Goal: Task Accomplishment & Management: Use online tool/utility

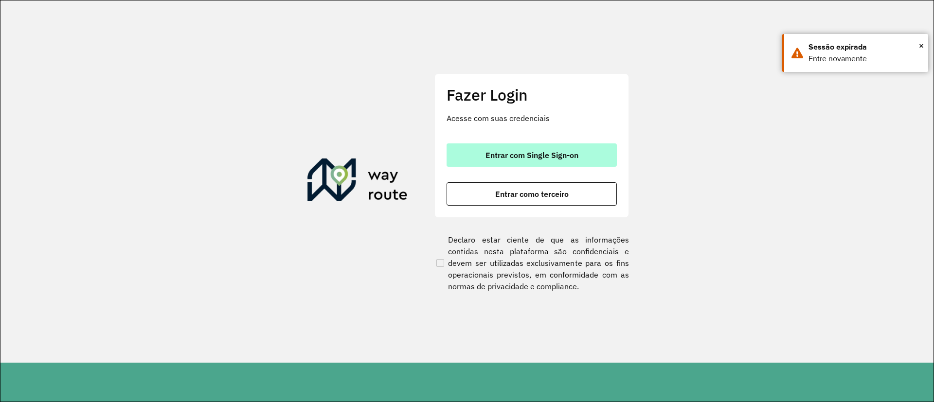
drag, startPoint x: 588, startPoint y: 170, endPoint x: 591, endPoint y: 164, distance: 7.0
click at [591, 164] on div "Entrar com Single Sign-on Entrar como terceiro" at bounding box center [532, 175] width 170 height 62
click at [591, 164] on button "Entrar com Single Sign-on" at bounding box center [532, 155] width 170 height 23
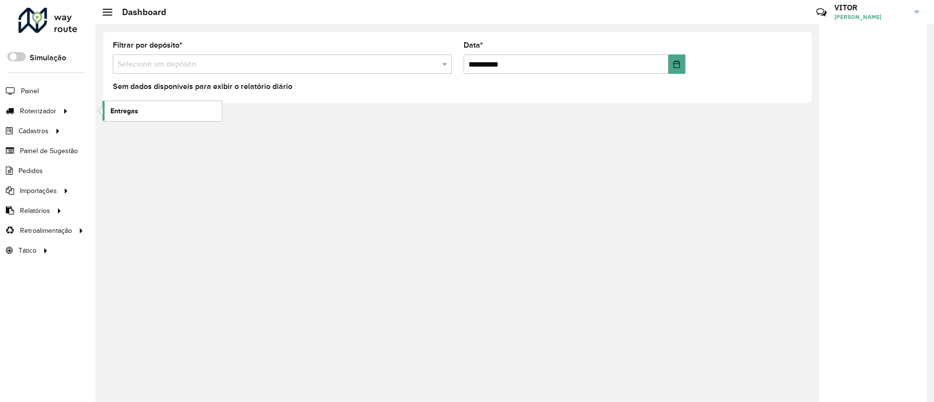
click at [108, 103] on link "Entregas" at bounding box center [162, 110] width 119 height 19
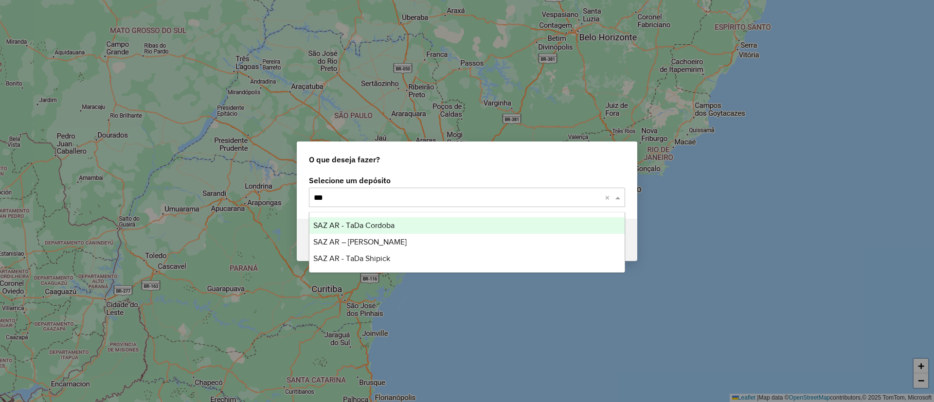
type input "****"
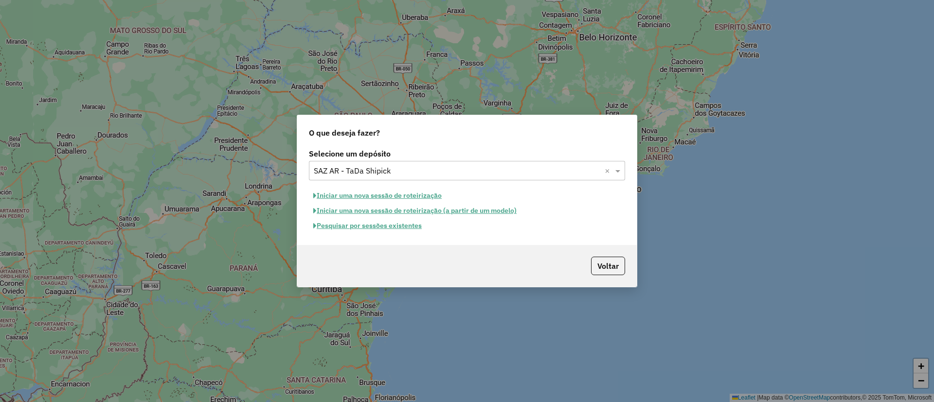
click at [390, 231] on button "Pesquisar por sessões existentes" at bounding box center [367, 225] width 117 height 15
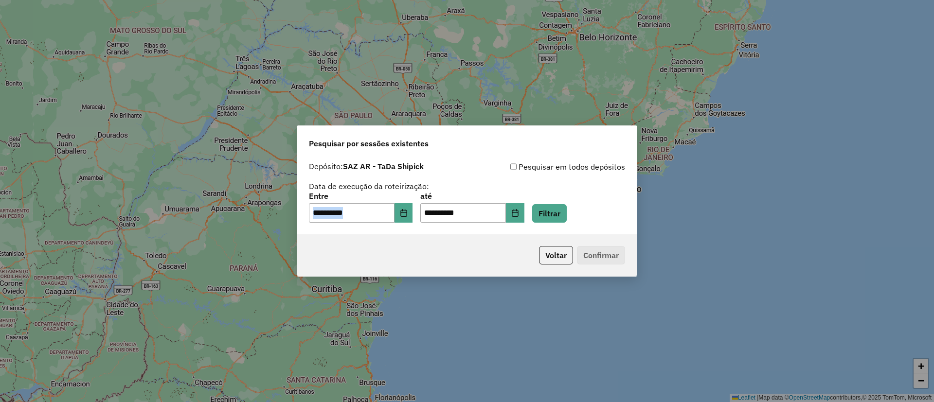
click at [417, 213] on div "**********" at bounding box center [467, 208] width 316 height 30
click at [413, 213] on button "Choose Date" at bounding box center [404, 212] width 18 height 19
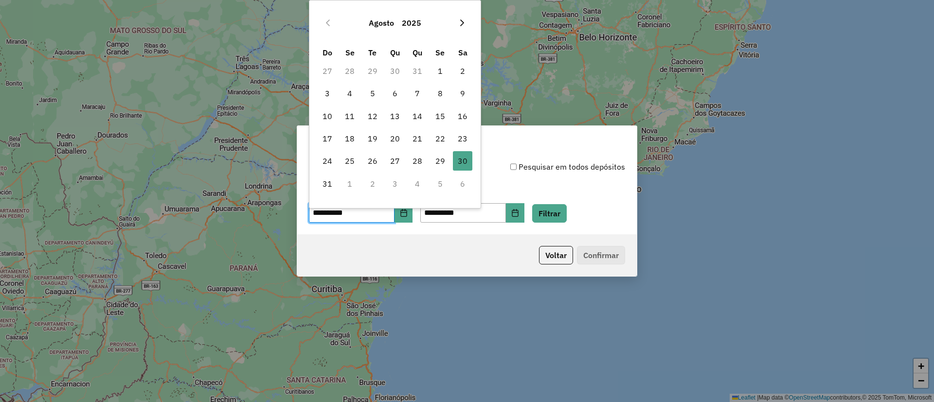
click at [463, 24] on icon "Next Month" at bounding box center [462, 23] width 8 height 8
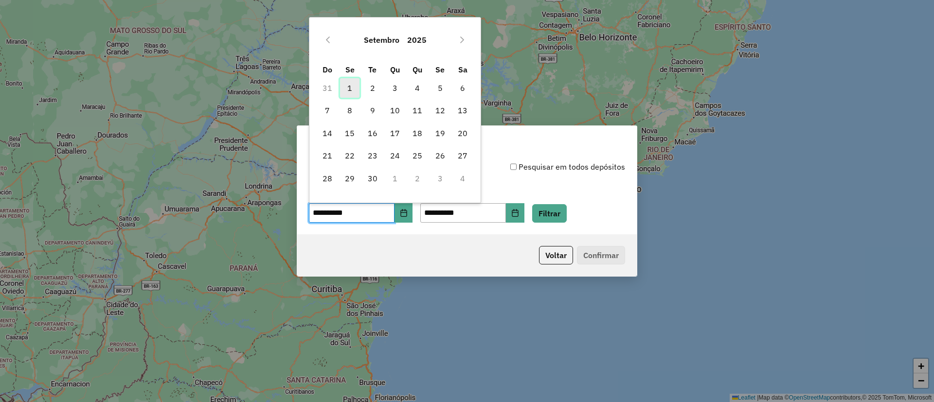
click at [355, 80] on span "1" at bounding box center [349, 87] width 19 height 19
type input "**********"
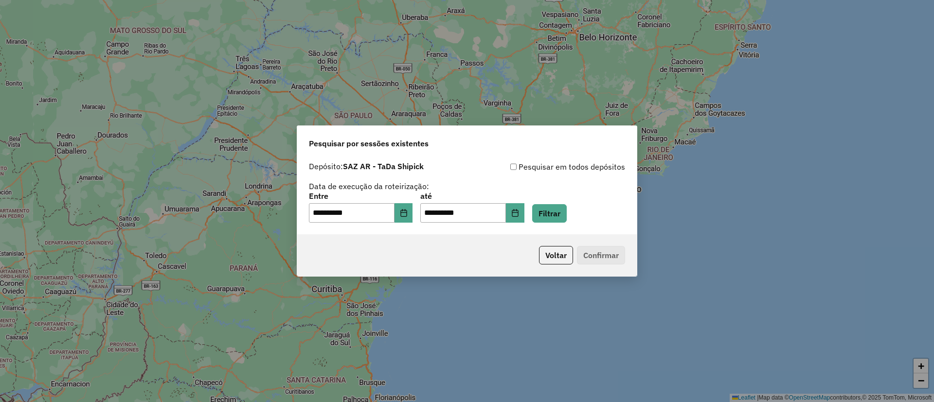
click at [587, 216] on div "**********" at bounding box center [467, 208] width 316 height 30
click at [567, 217] on button "Filtrar" at bounding box center [549, 213] width 35 height 18
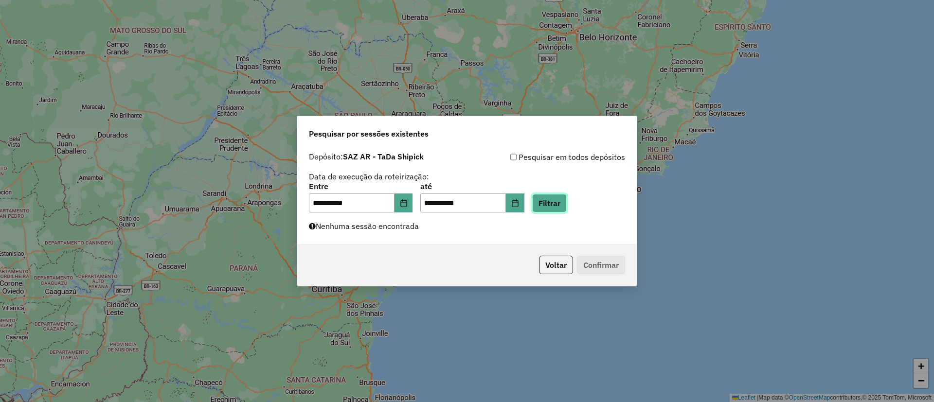
click at [567, 211] on button "Filtrar" at bounding box center [549, 203] width 35 height 18
click at [408, 203] on icon "Choose Date" at bounding box center [404, 203] width 8 height 8
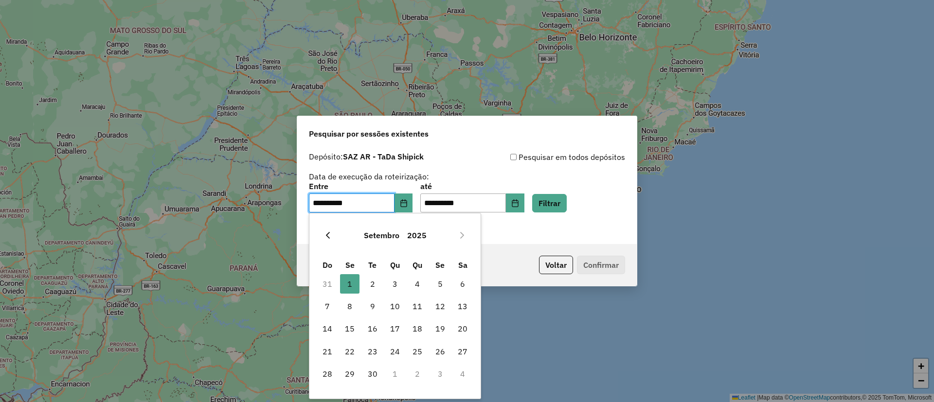
click at [332, 232] on button "Previous Month" at bounding box center [328, 236] width 16 height 16
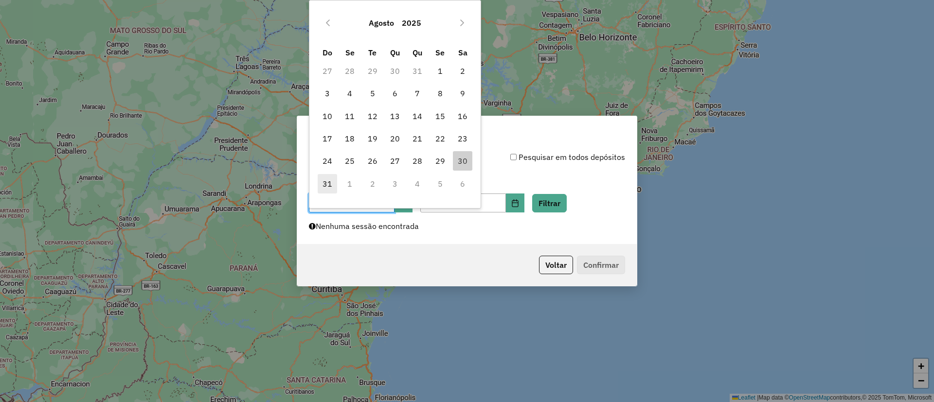
click at [334, 189] on span "31" at bounding box center [327, 183] width 19 height 19
type input "**********"
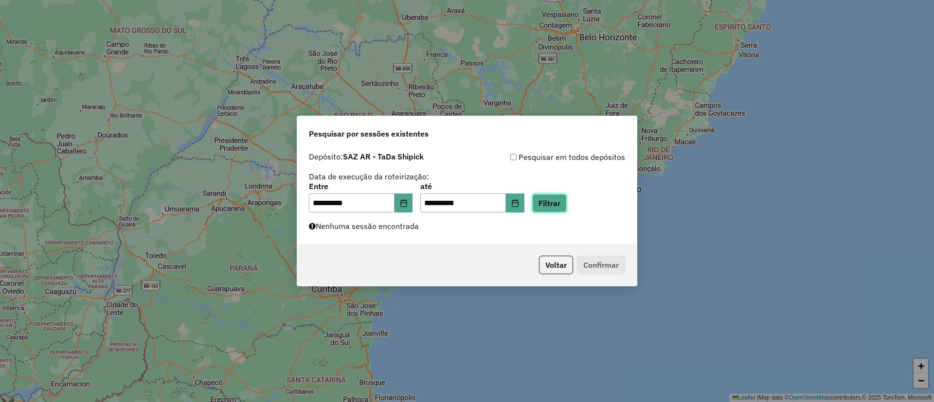
click at [551, 208] on button "Filtrar" at bounding box center [549, 203] width 35 height 18
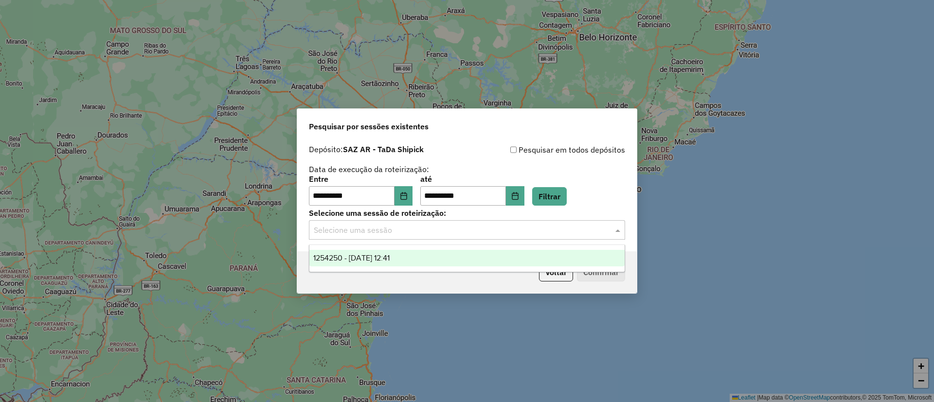
click at [457, 231] on input "text" at bounding box center [457, 231] width 287 height 12
click at [434, 254] on div "1254250 - 31/08/2025 12:41" at bounding box center [466, 258] width 315 height 17
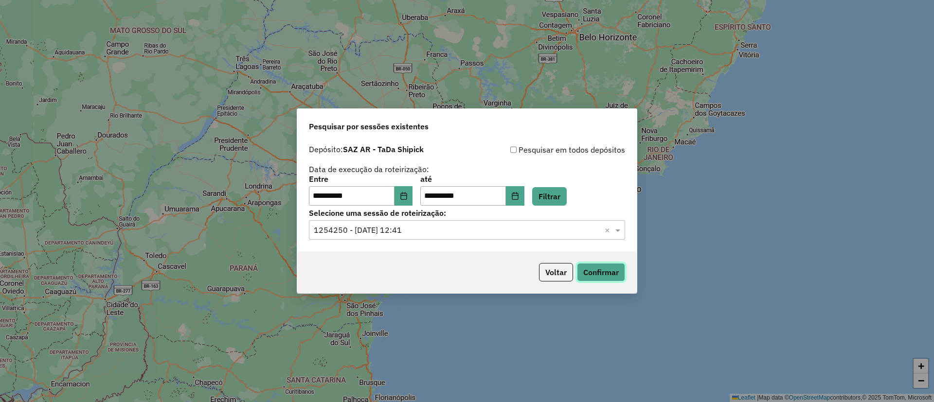
click at [619, 272] on button "Confirmar" at bounding box center [601, 272] width 48 height 18
click at [542, 269] on button "Voltar" at bounding box center [556, 272] width 34 height 18
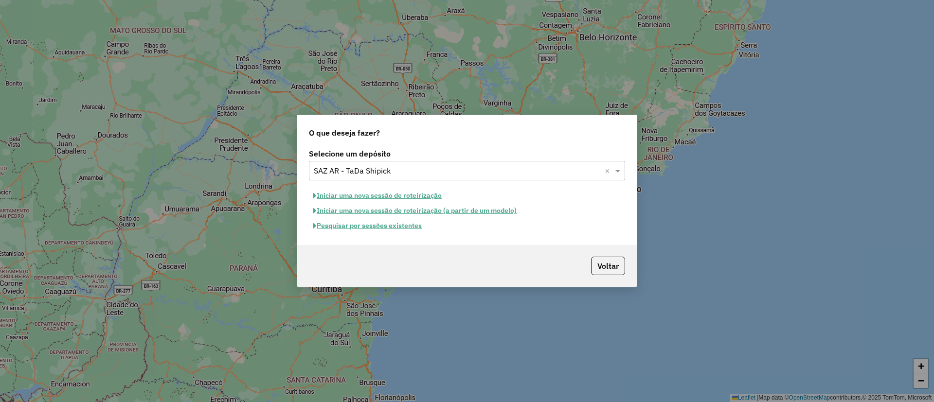
click at [407, 226] on button "Pesquisar por sessões existentes" at bounding box center [367, 225] width 117 height 15
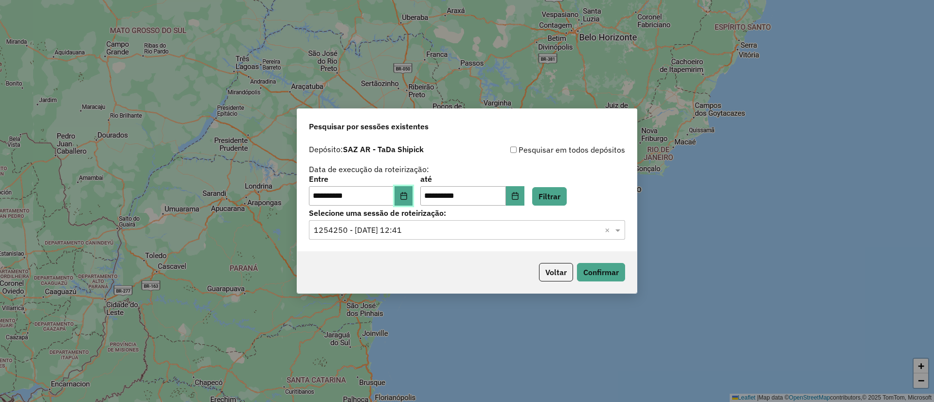
click at [413, 190] on button "Choose Date" at bounding box center [404, 195] width 18 height 19
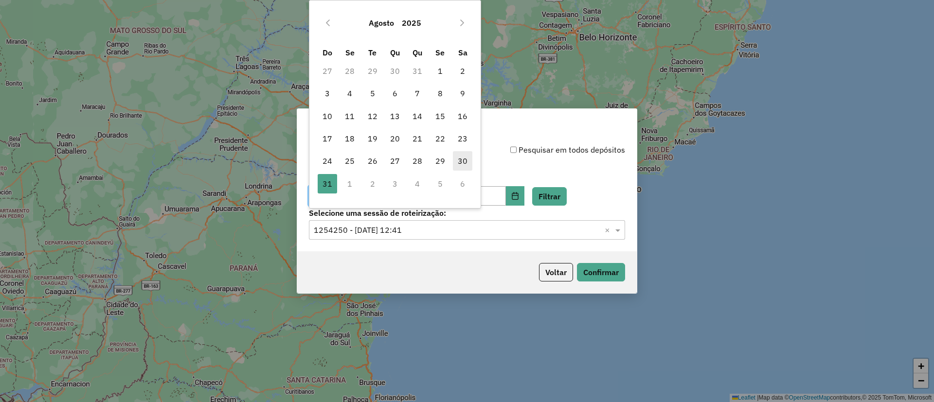
click at [467, 163] on span "30" at bounding box center [462, 160] width 19 height 19
type input "**********"
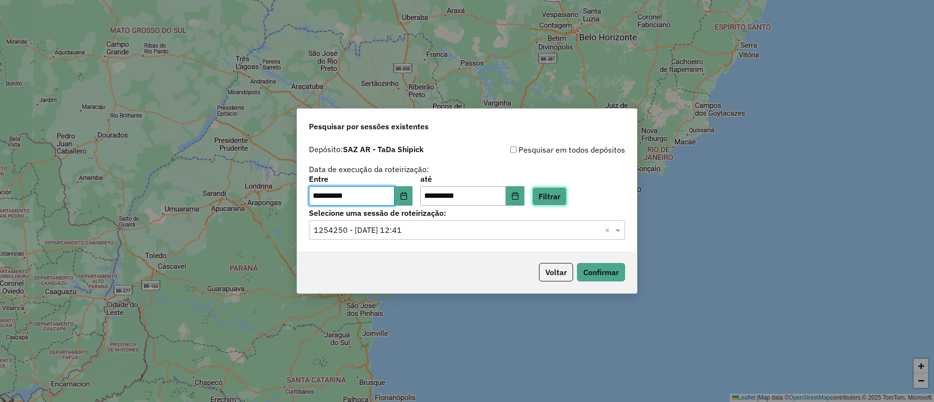
click at [551, 188] on button "Filtrar" at bounding box center [549, 196] width 35 height 18
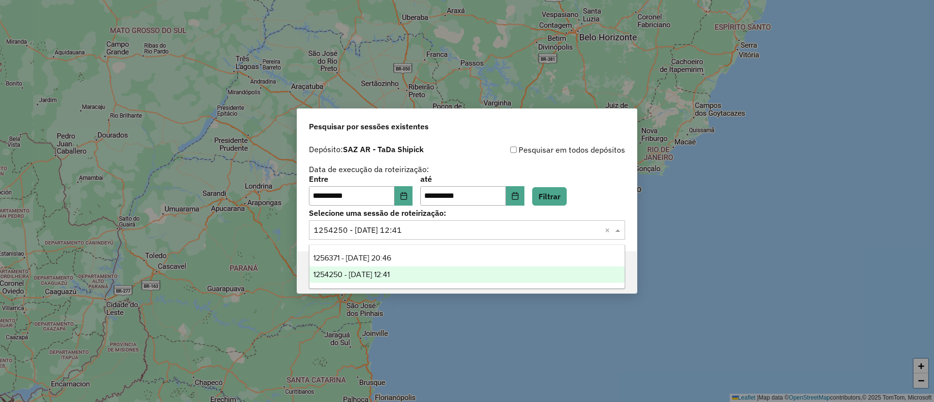
click at [466, 221] on div "Selecione uma sessão × 1254250 - 31/08/2025 12:41 ×" at bounding box center [467, 229] width 316 height 19
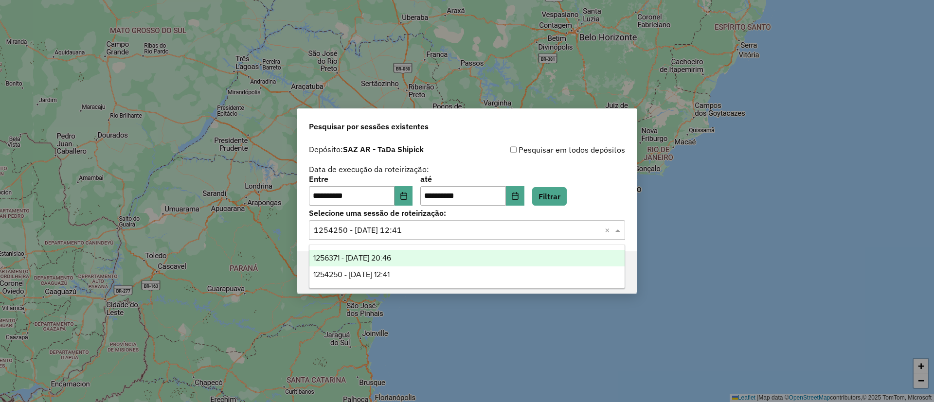
click at [428, 254] on div "1256371 - 30/08/2025 20:46" at bounding box center [466, 258] width 315 height 17
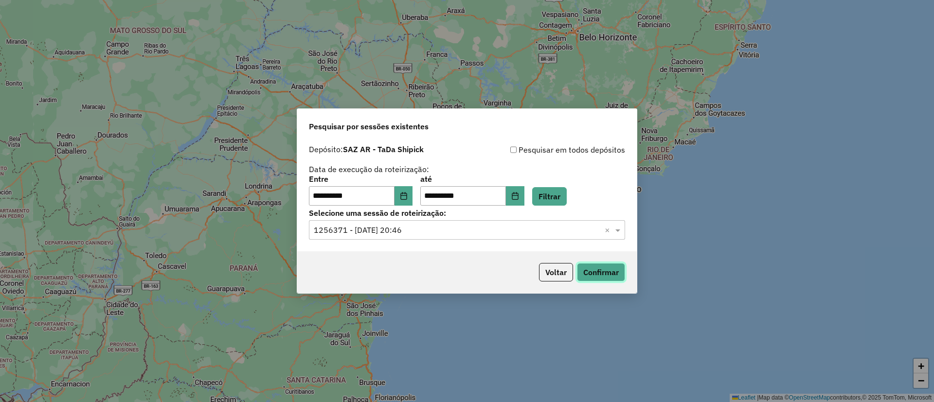
click at [614, 277] on button "Confirmar" at bounding box center [601, 272] width 48 height 18
